Goal: Transaction & Acquisition: Purchase product/service

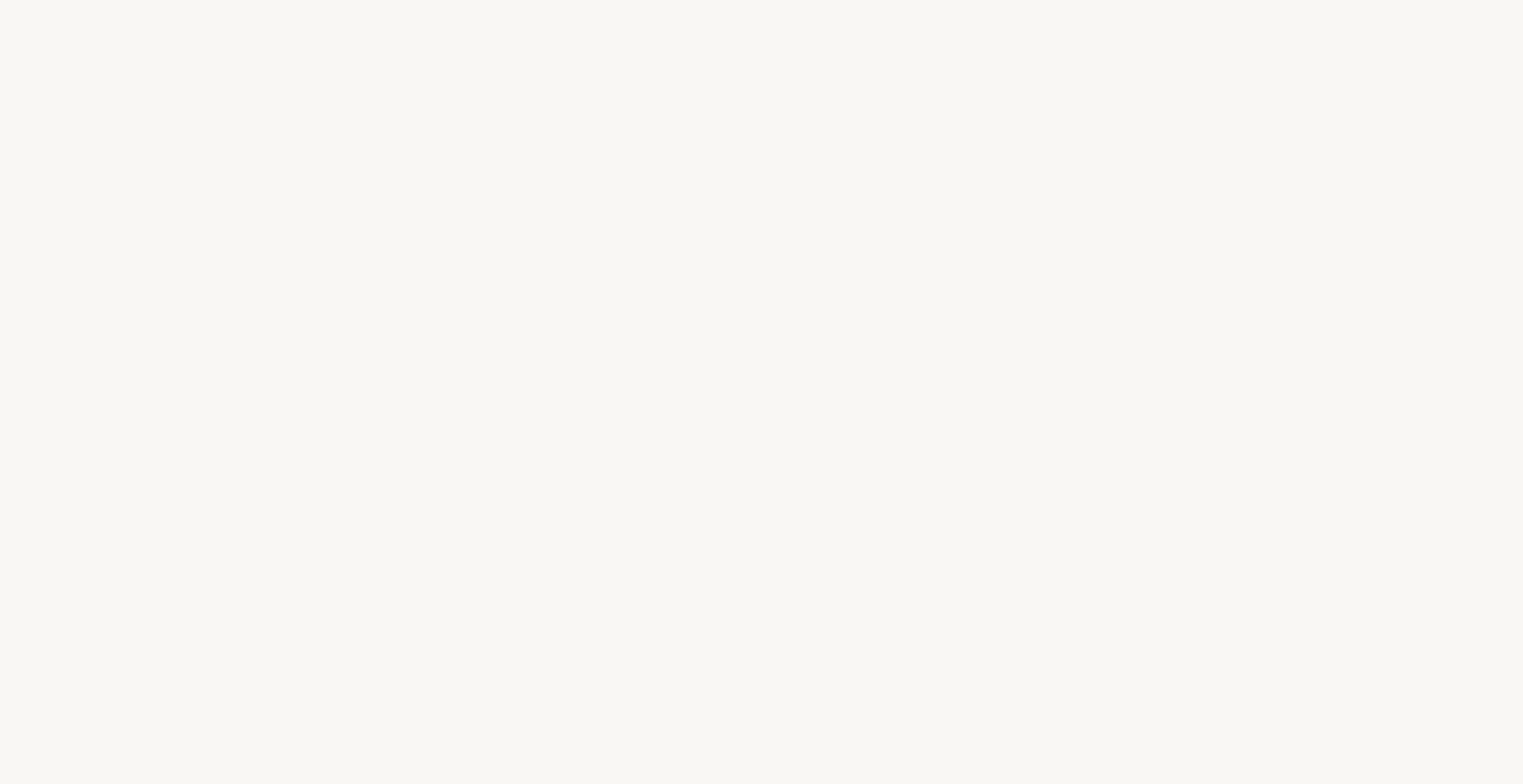
select select "FR"
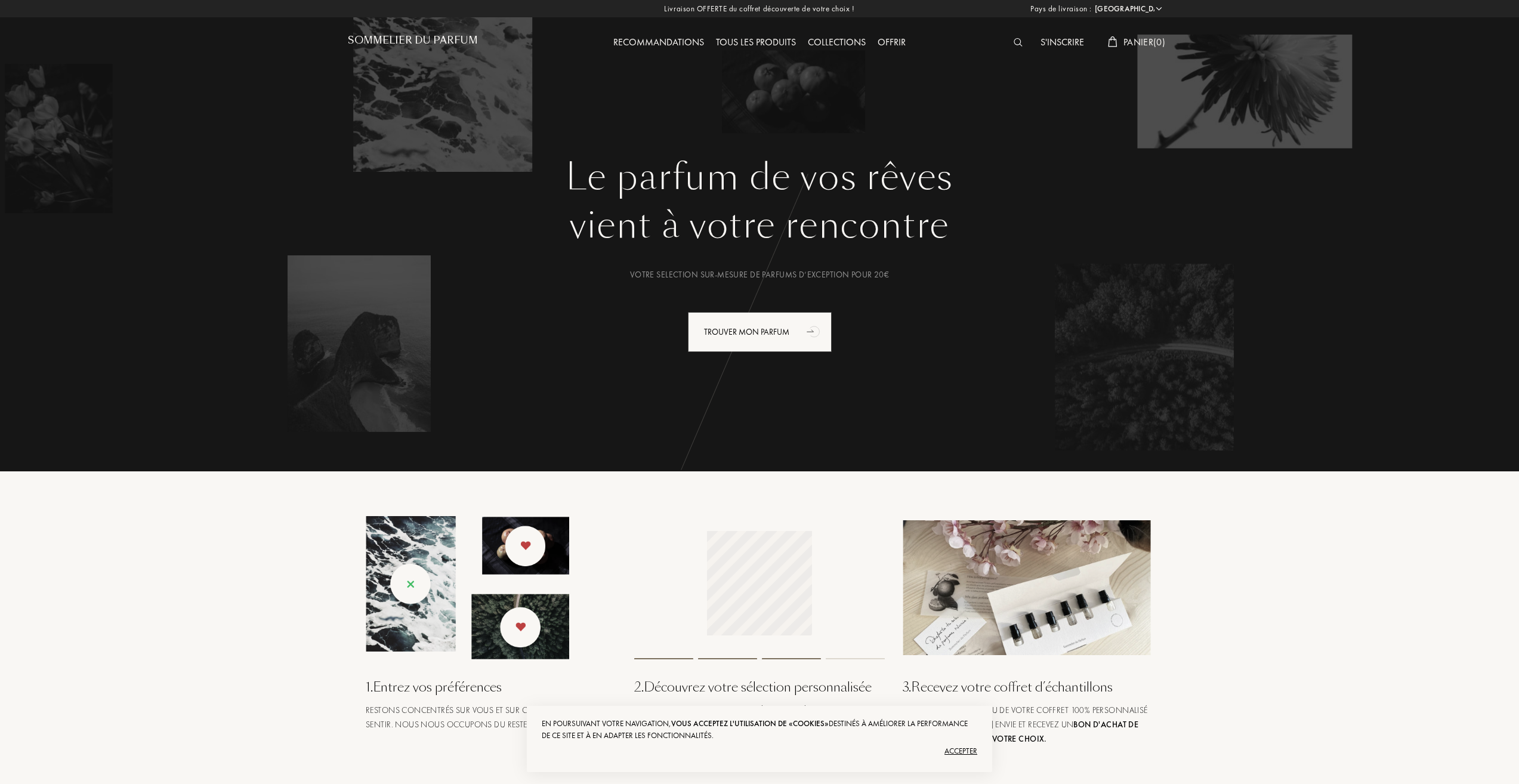
click at [782, 46] on div "Tous les produits" at bounding box center [756, 43] width 92 height 15
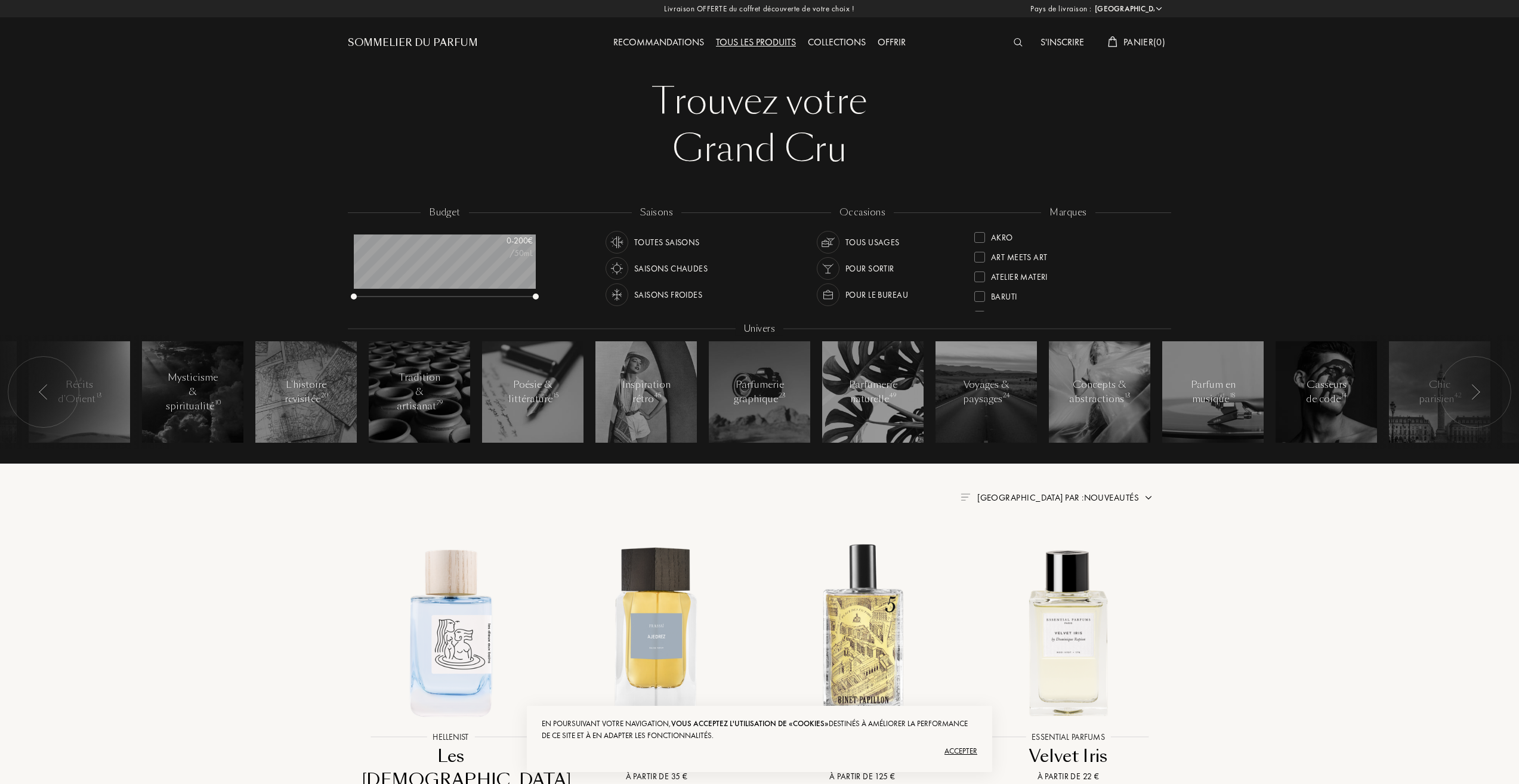
select select "FR"
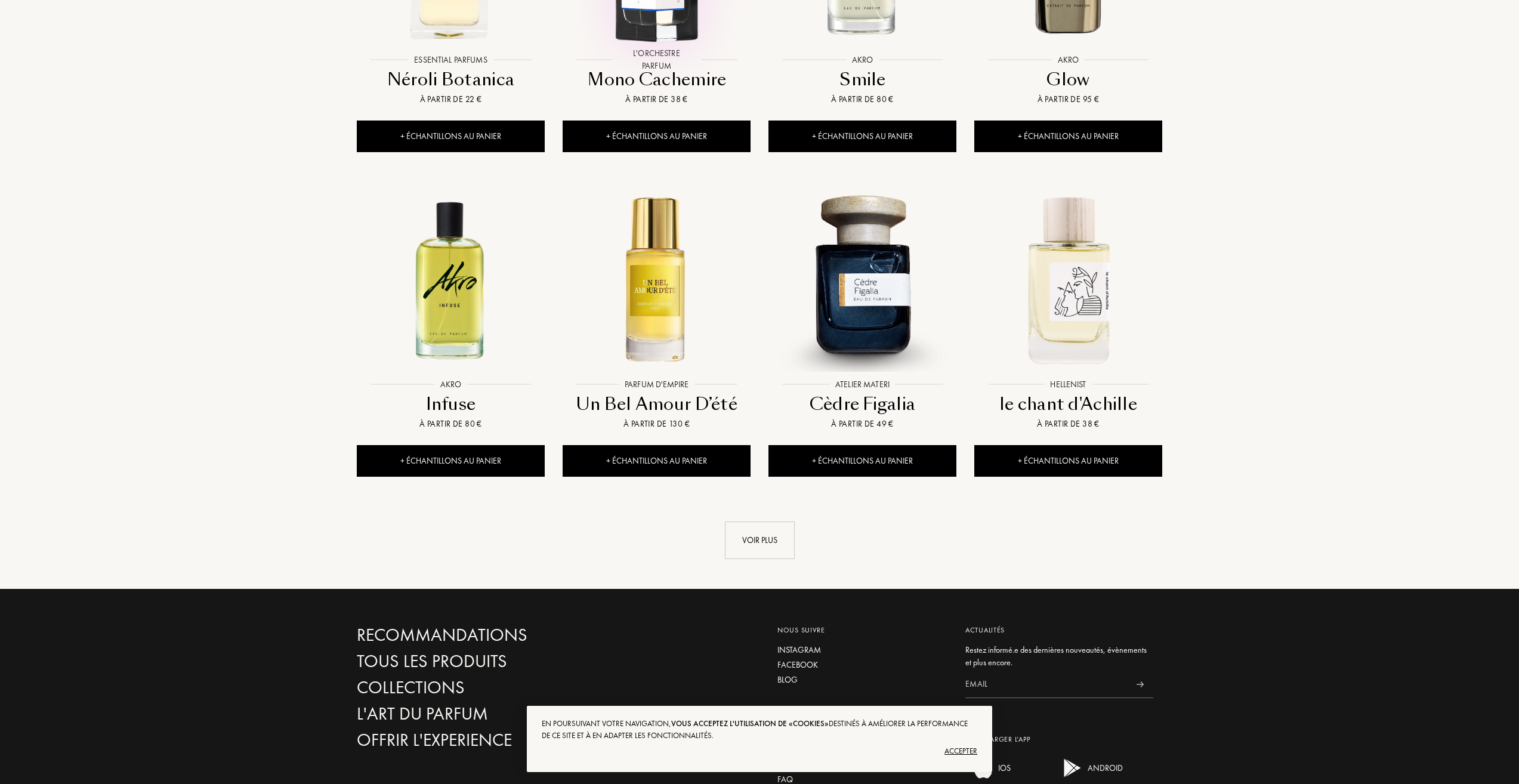
scroll to position [1134, 0]
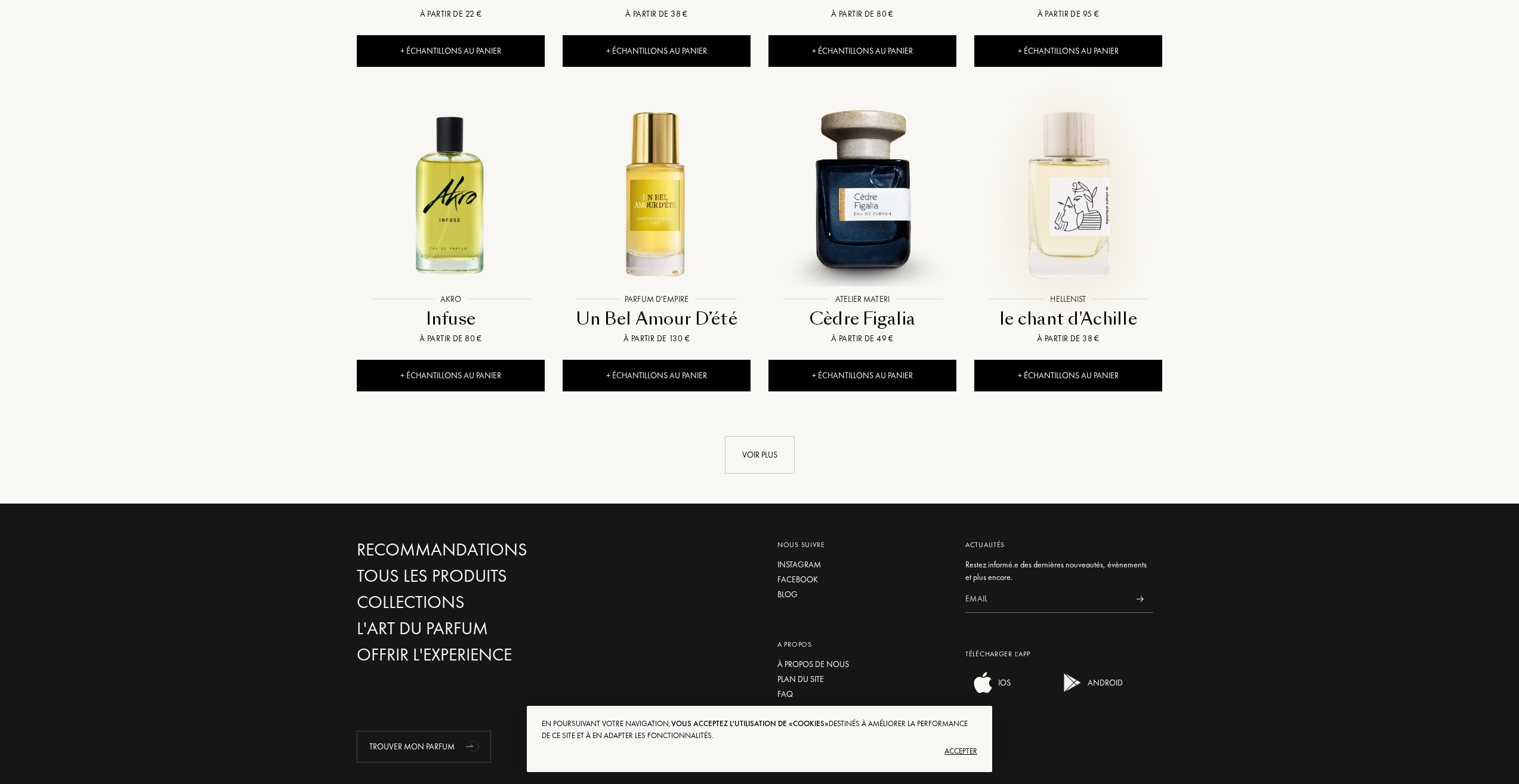
click at [1079, 195] on img at bounding box center [1068, 194] width 185 height 185
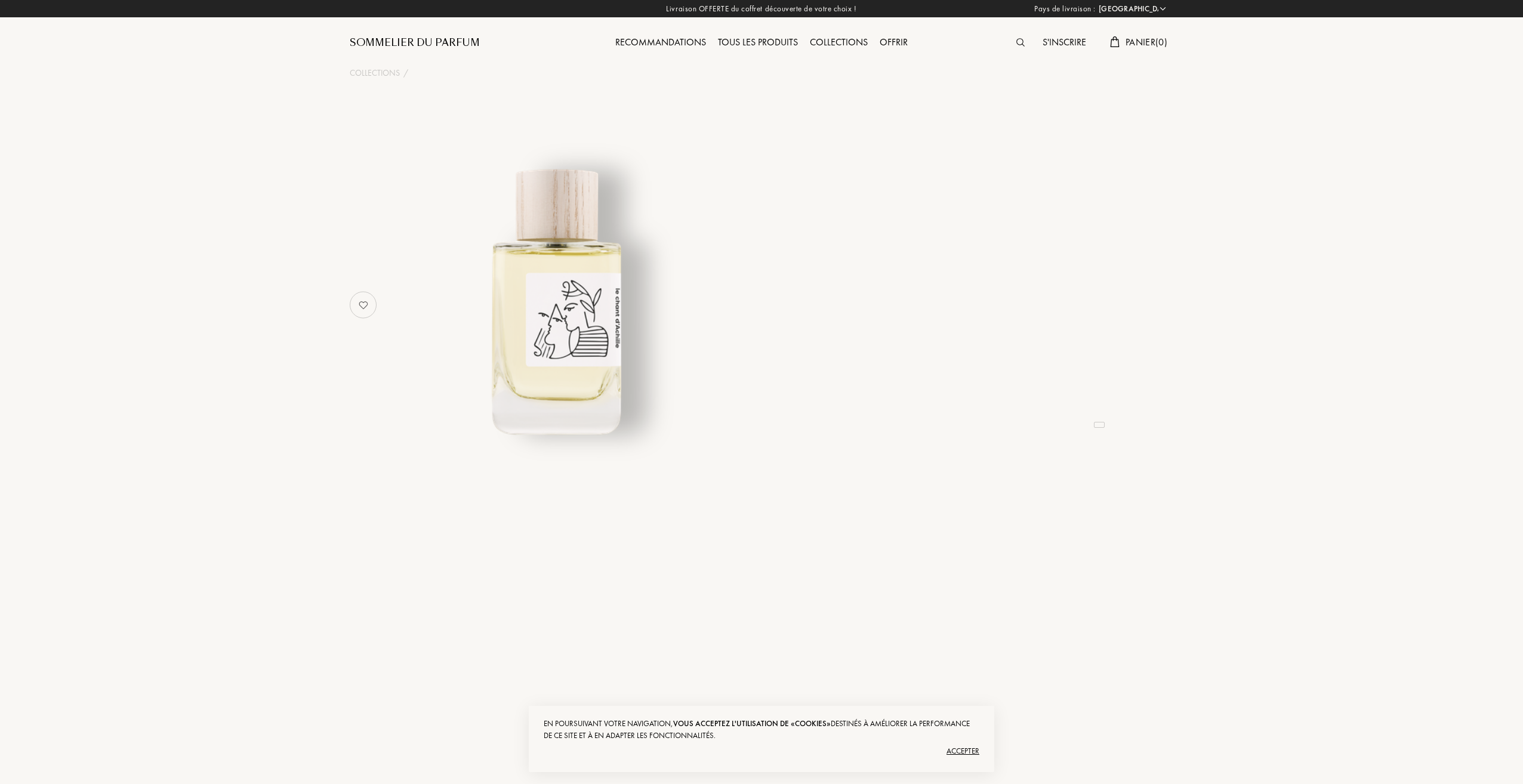
select select "FR"
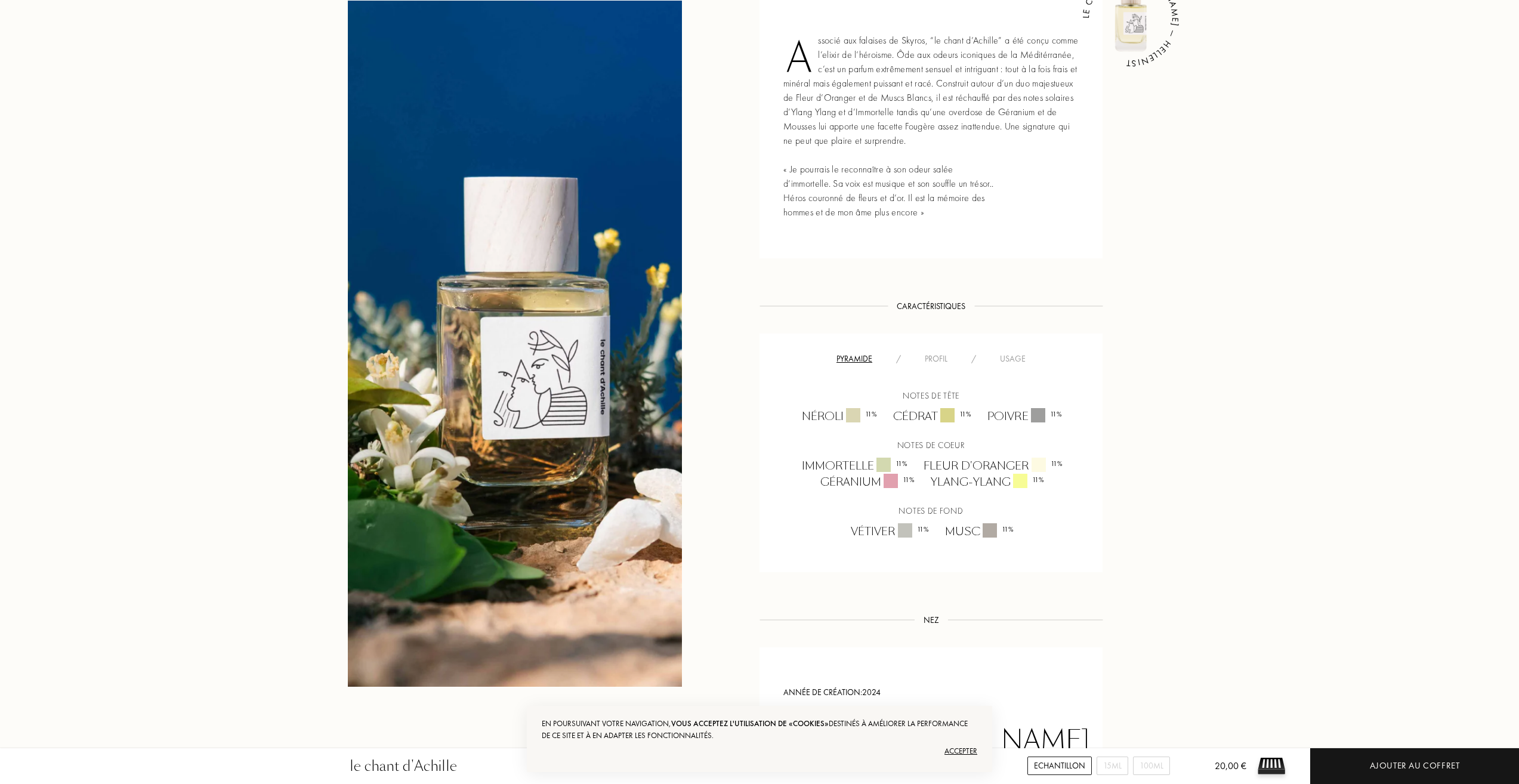
scroll to position [597, 0]
